Goal: Entertainment & Leisure: Consume media (video, audio)

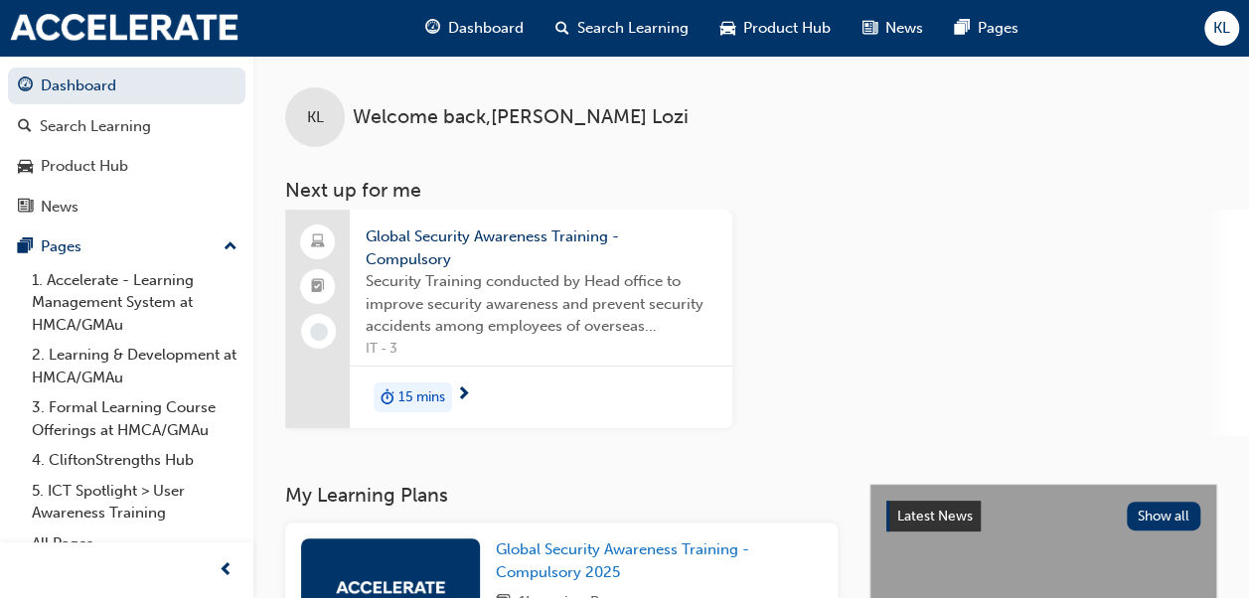
click at [785, 457] on div "KL Welcome back , [PERSON_NAME] Next up for me Global Security Awareness Traini…" at bounding box center [751, 270] width 996 height 428
click at [452, 385] on div "15 mins" at bounding box center [541, 397] width 383 height 63
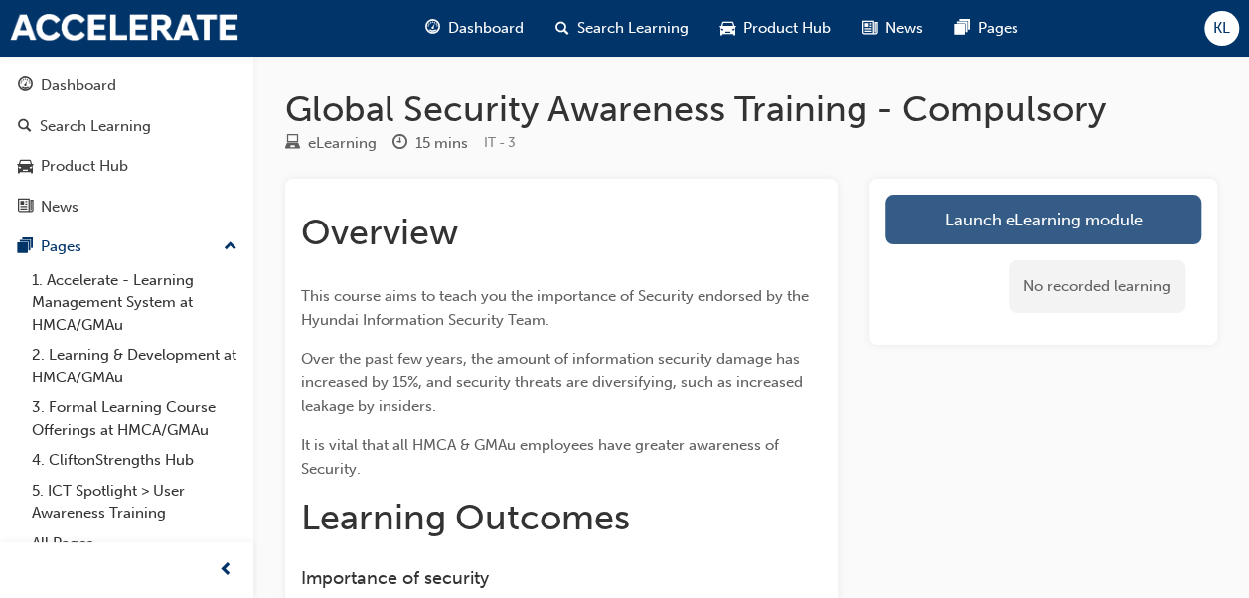
click at [978, 207] on link "Launch eLearning module" at bounding box center [1044, 220] width 316 height 50
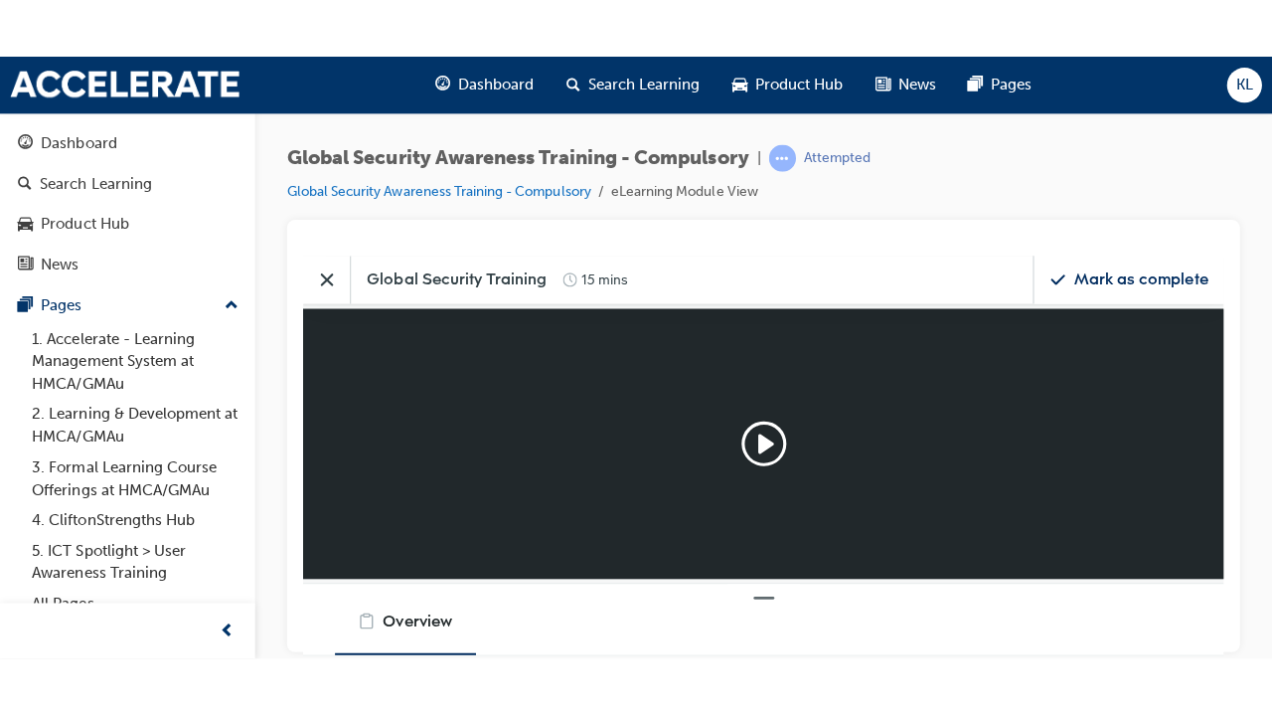
scroll to position [245, 946]
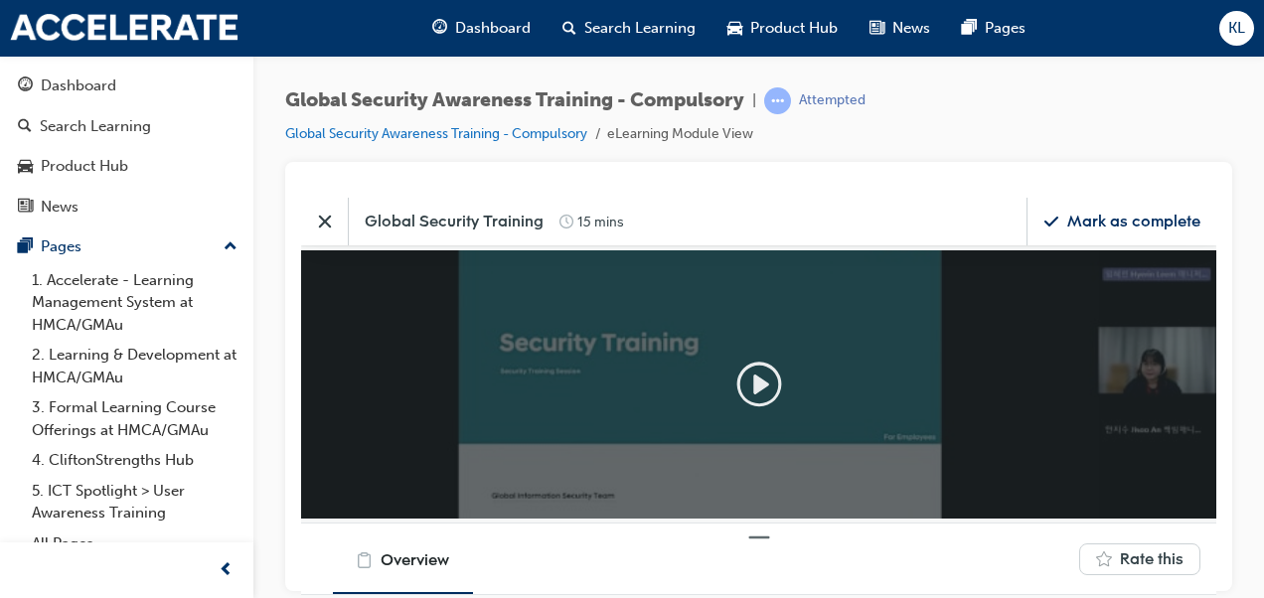
click at [779, 383] on icon "Play" at bounding box center [759, 383] width 45 height 45
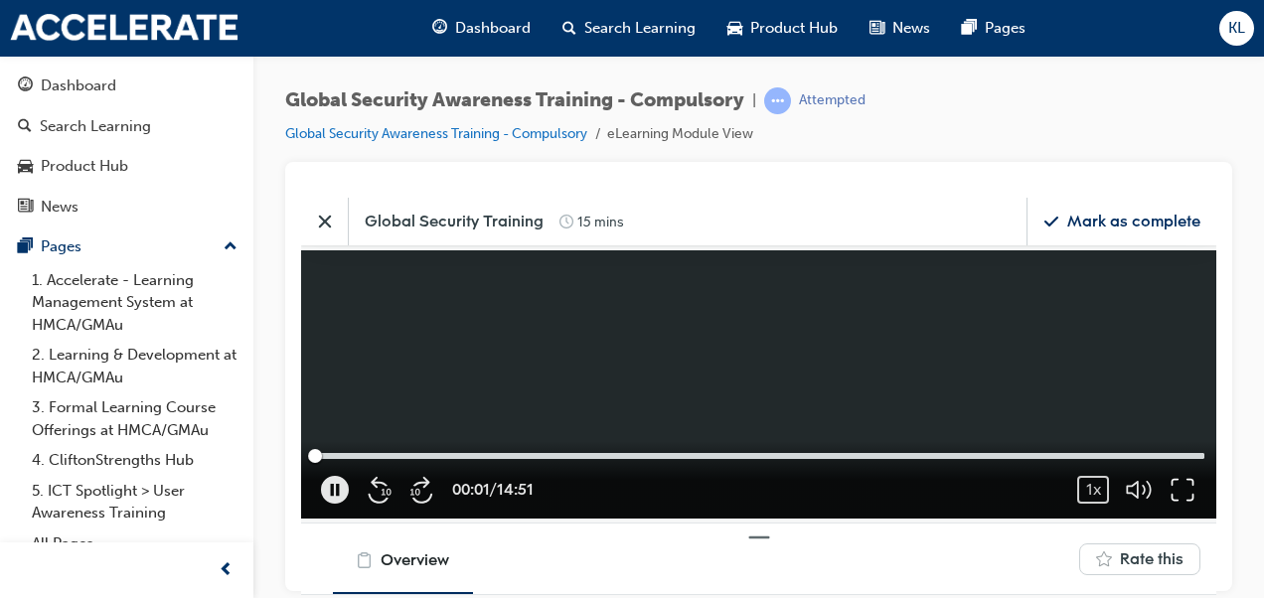
click at [1174, 487] on icon "button" at bounding box center [1183, 489] width 28 height 28
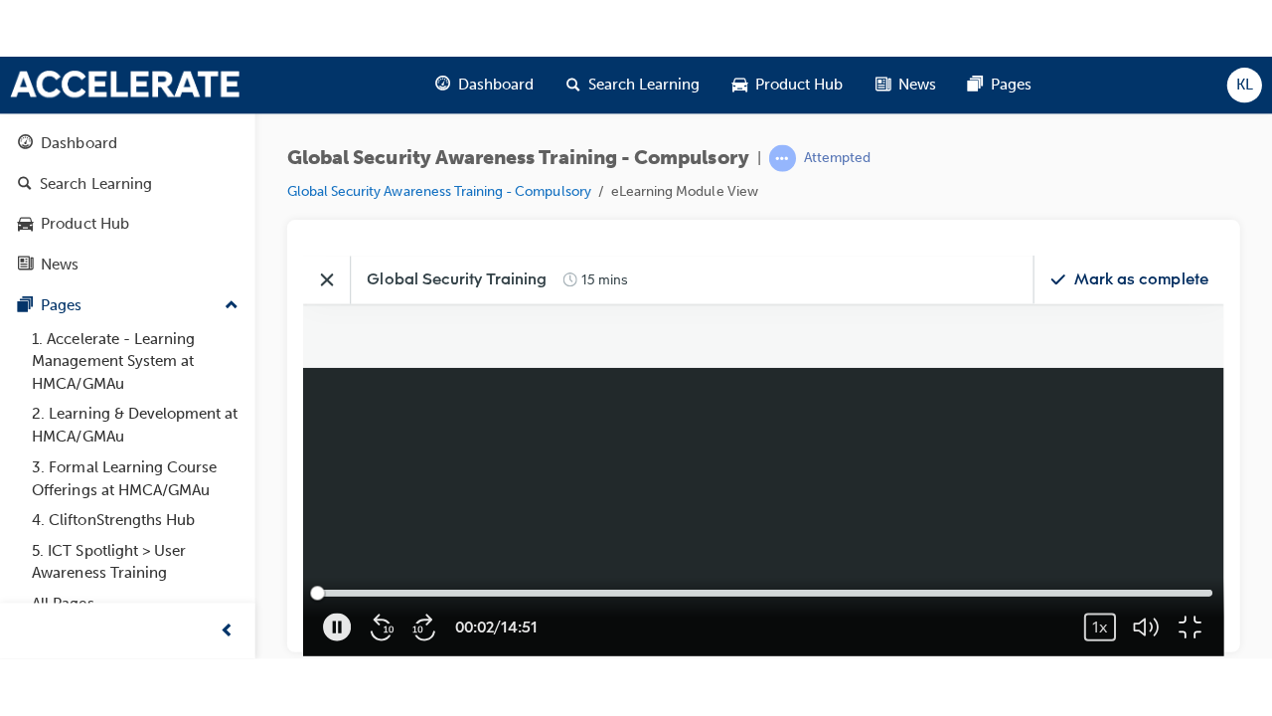
scroll to position [499, 1302]
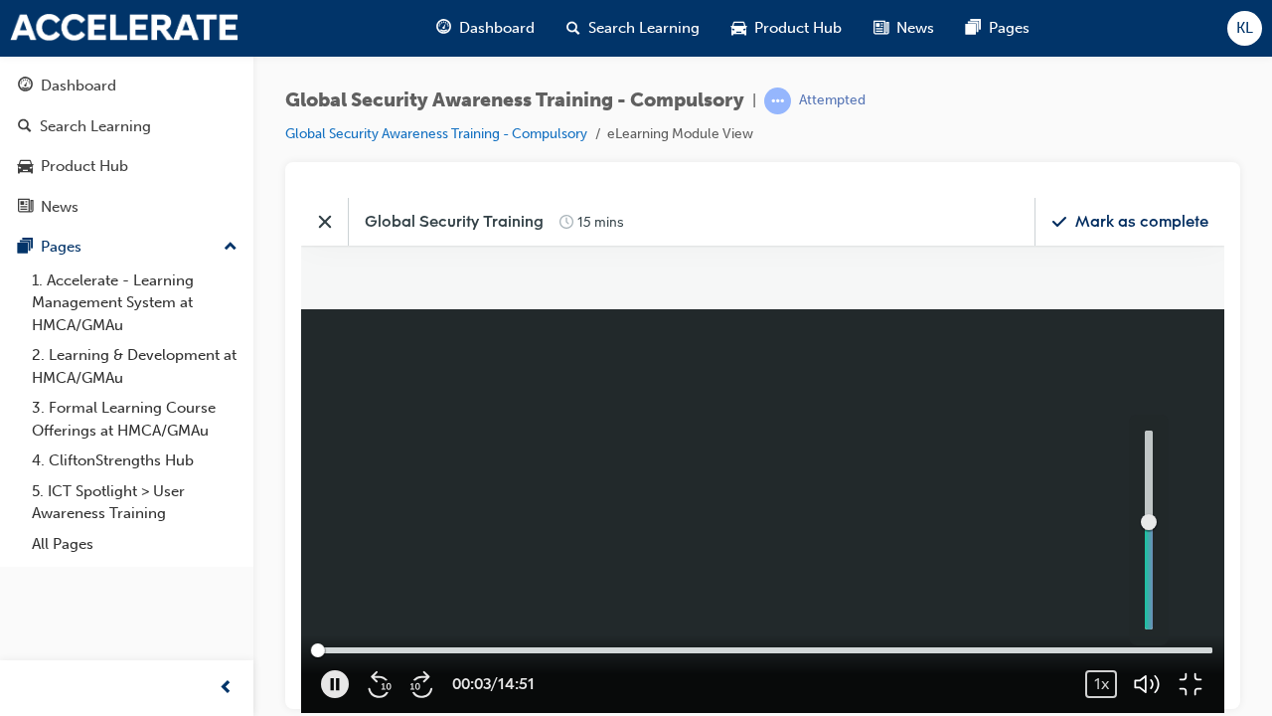
click at [1161, 597] on icon "button" at bounding box center [1147, 683] width 28 height 28
click at [1205, 597] on icon "button" at bounding box center [1191, 683] width 28 height 28
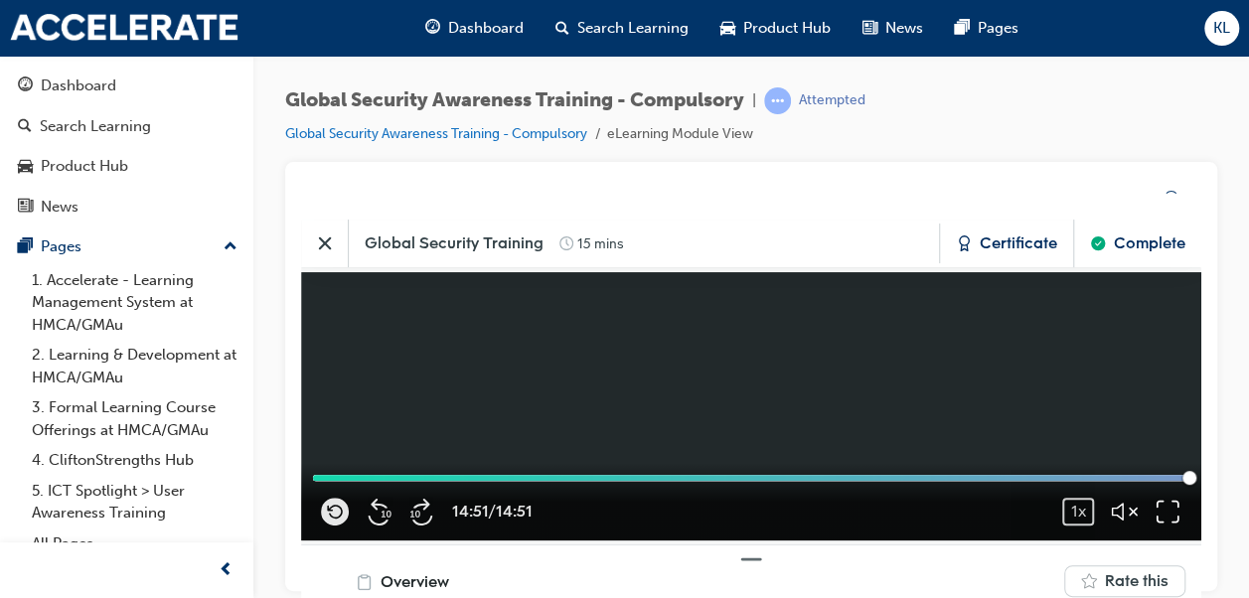
scroll to position [245, 946]
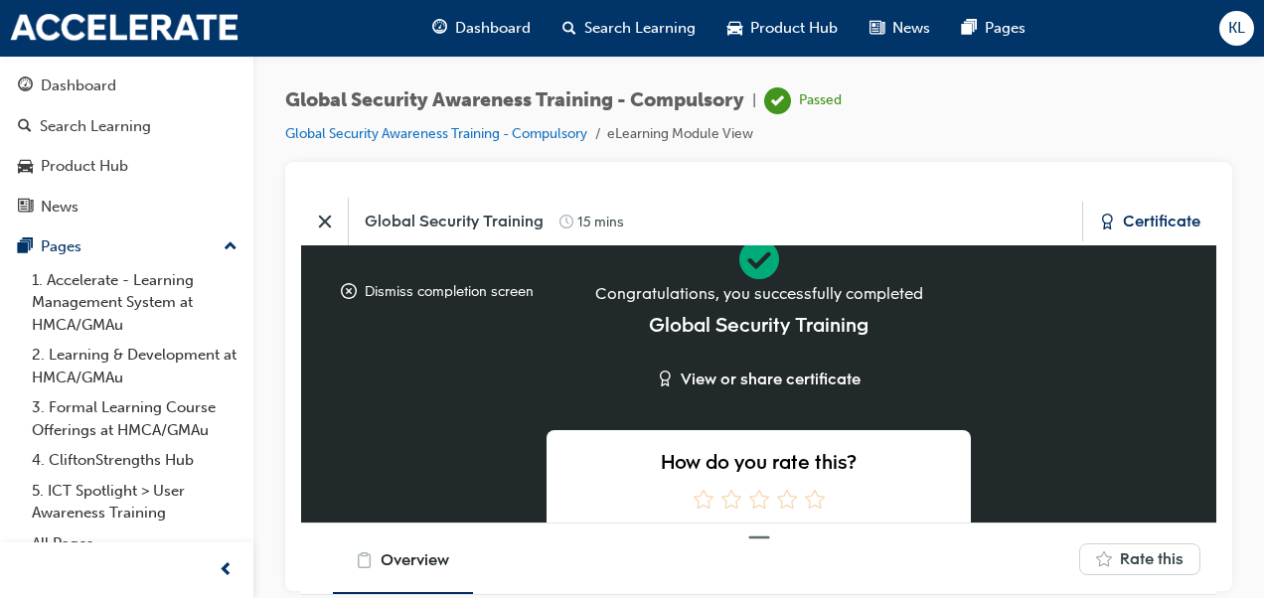
click at [323, 225] on icon "Close" at bounding box center [325, 221] width 20 height 20
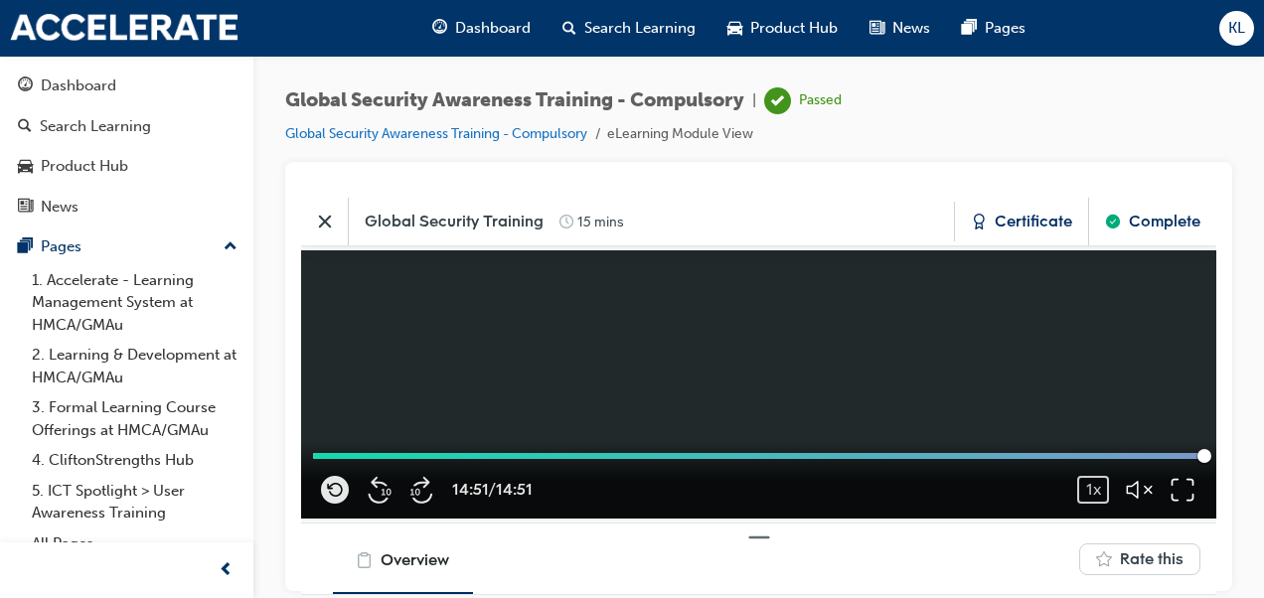
click at [318, 229] on icon "Close" at bounding box center [325, 221] width 20 height 20
click at [91, 95] on div "Dashboard" at bounding box center [79, 86] width 76 height 23
